Goal: Information Seeking & Learning: Learn about a topic

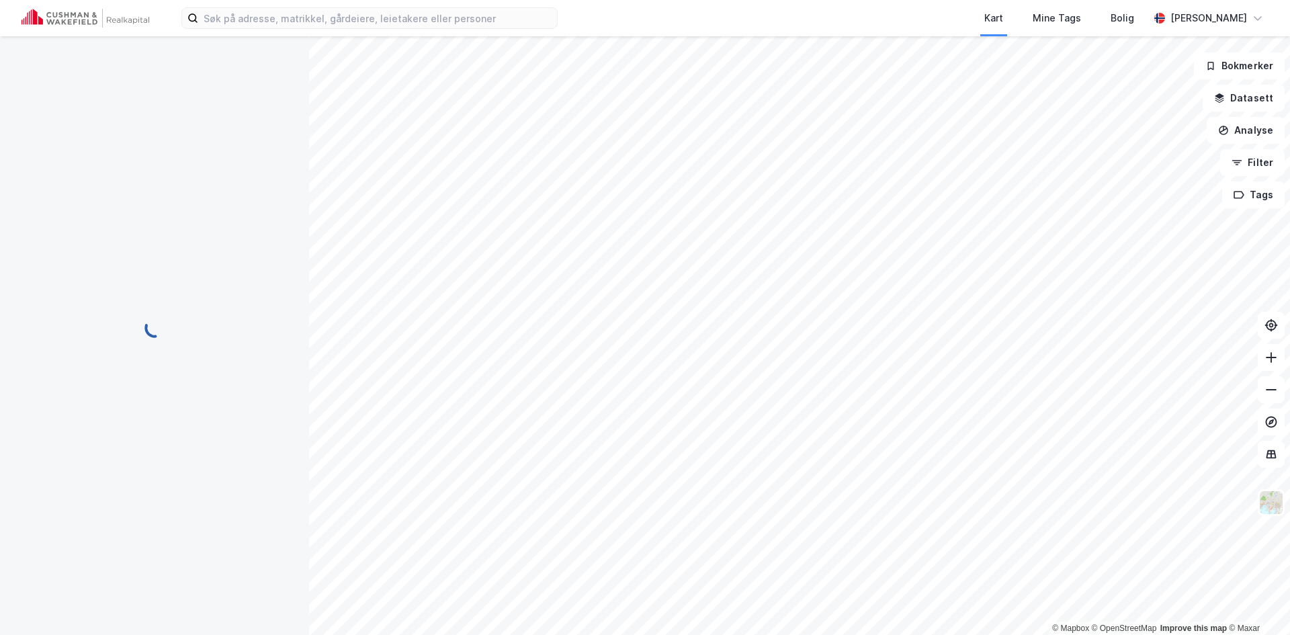
click at [279, 32] on div "Kart Mine Tags [PERSON_NAME]" at bounding box center [645, 18] width 1290 height 36
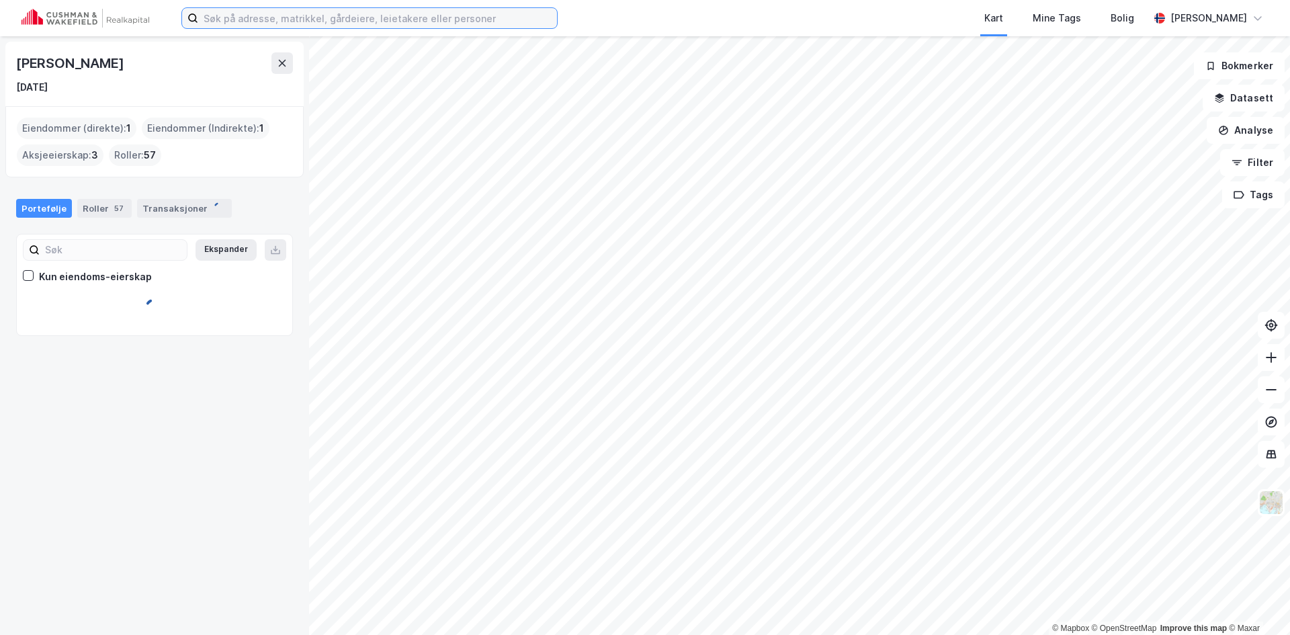
click at [281, 21] on input at bounding box center [377, 18] width 359 height 20
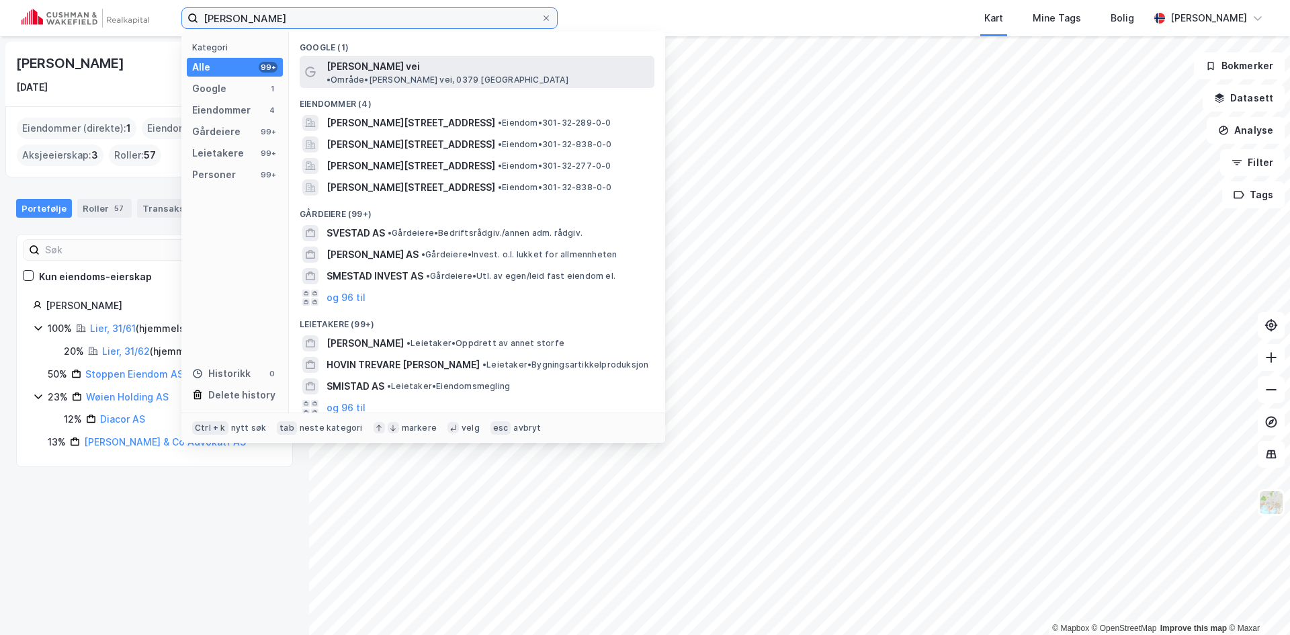
type input "[PERSON_NAME]"
click at [400, 63] on span "[PERSON_NAME] vei" at bounding box center [372, 66] width 93 height 16
